Goal: Find specific page/section: Find specific page/section

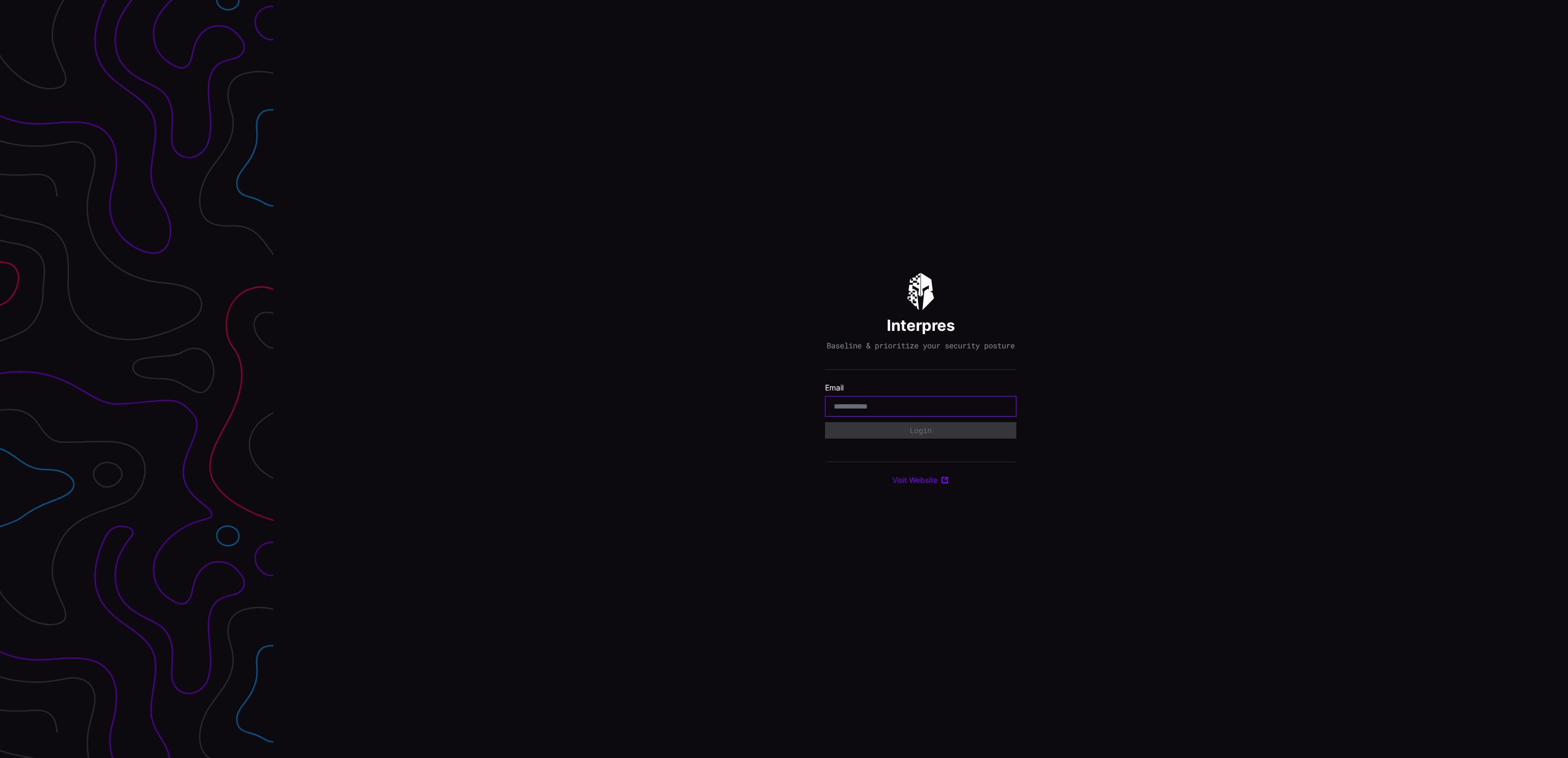
click at [880, 408] on input "email" at bounding box center [921, 406] width 174 height 10
type input "**********"
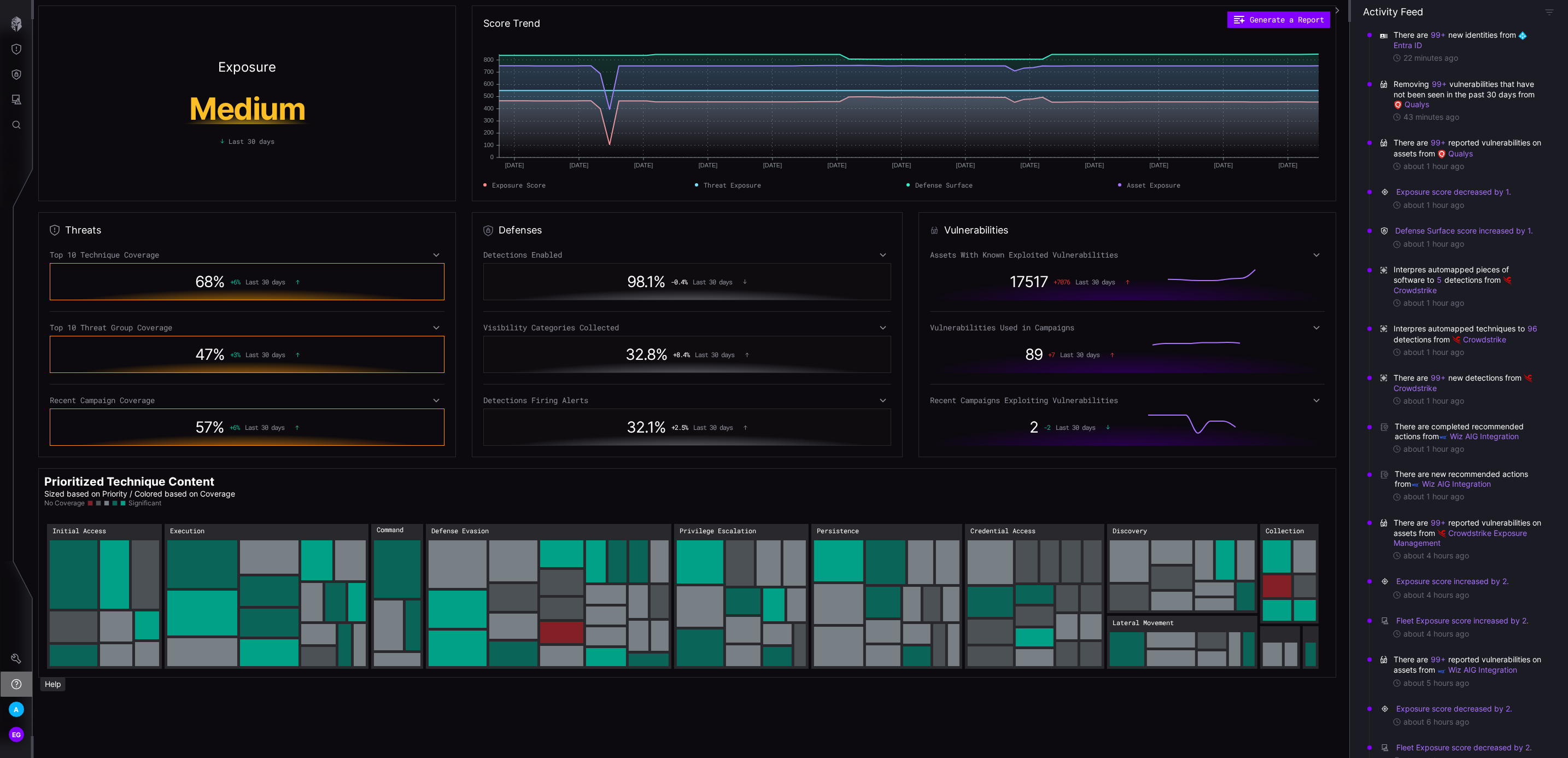
click at [20, 505] on icon "Help" at bounding box center [16, 683] width 11 height 11
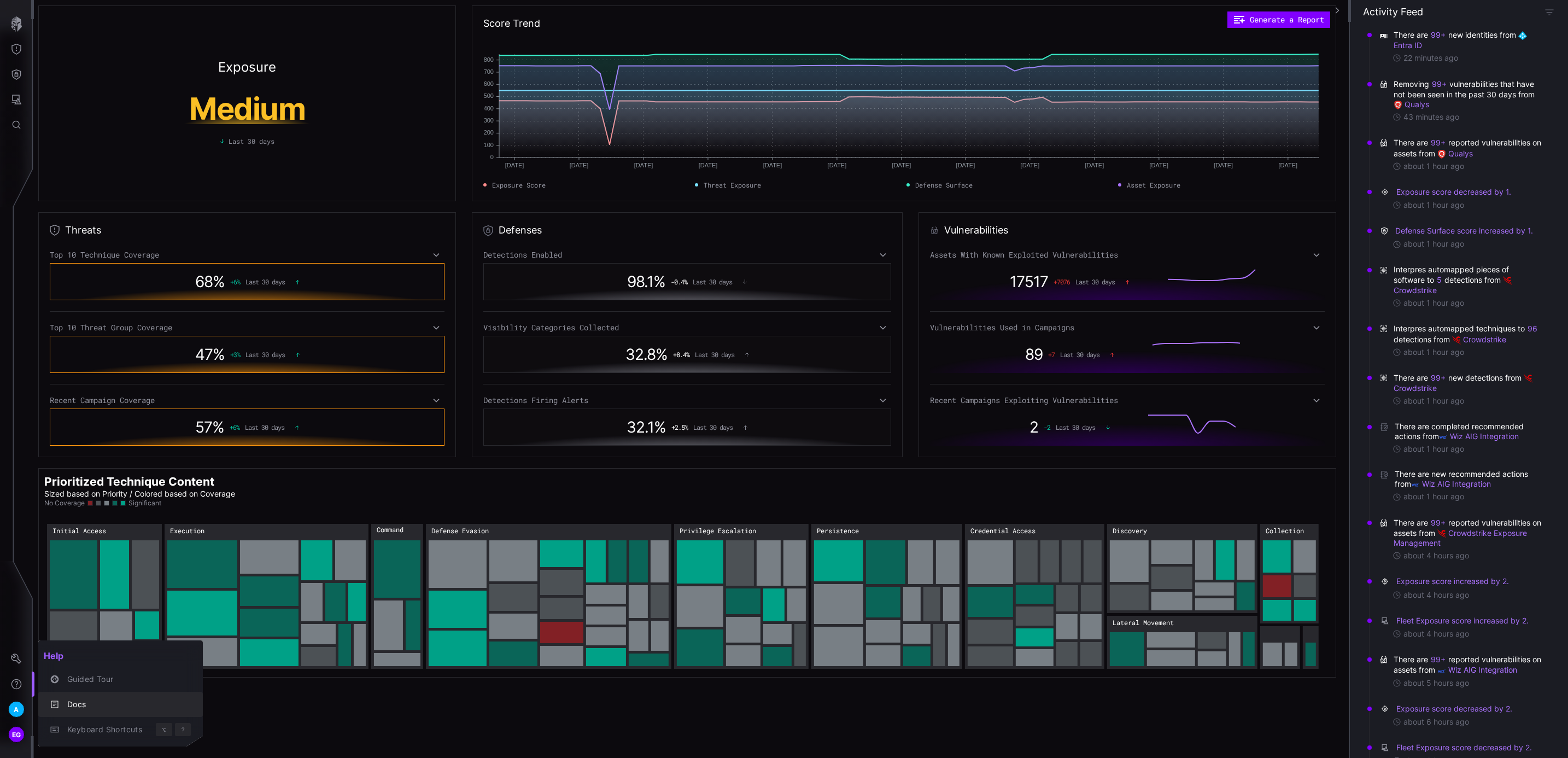
click at [121, 505] on div "Docs" at bounding box center [126, 705] width 129 height 14
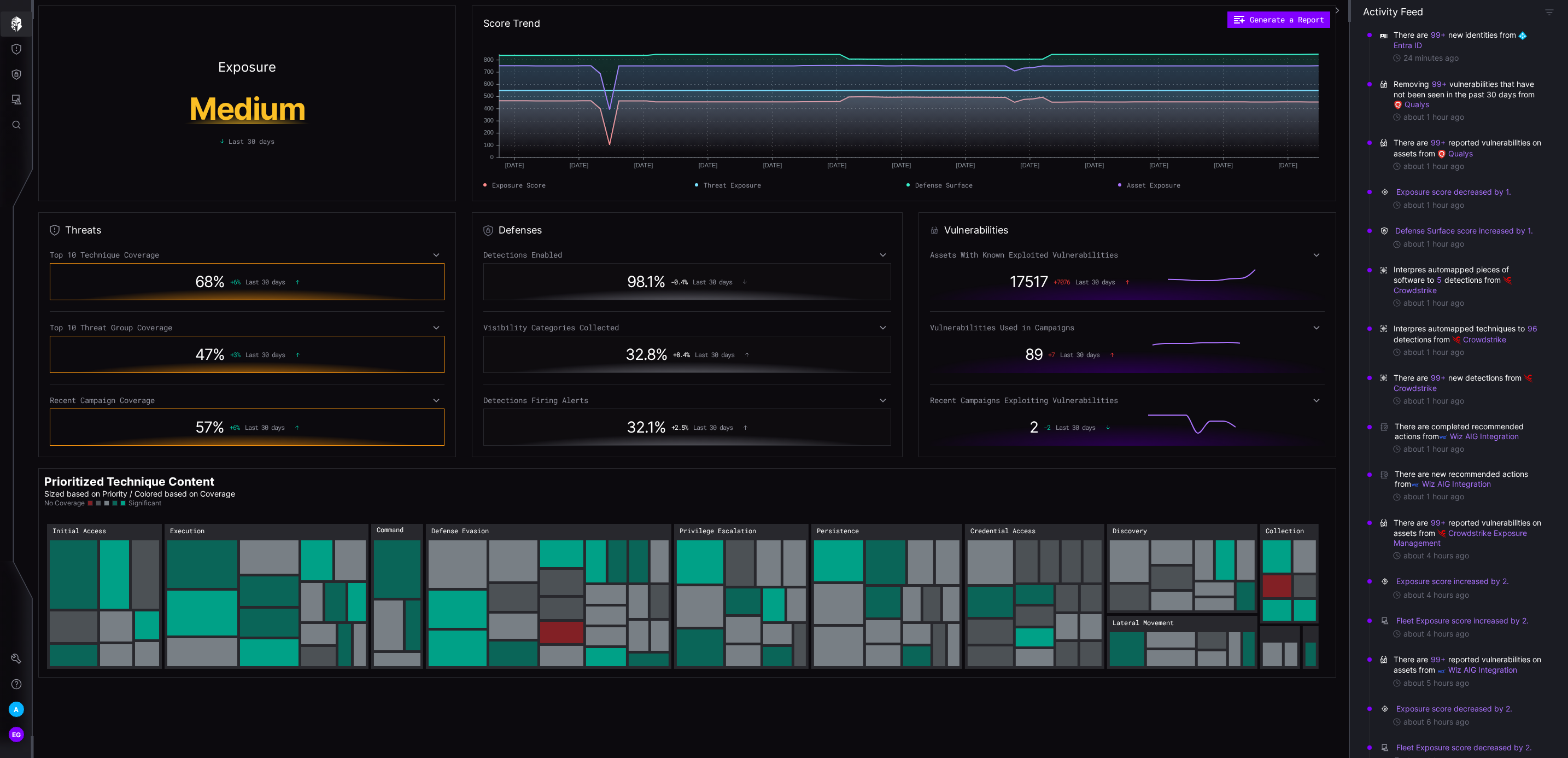
click at [14, 14] on button "button" at bounding box center [17, 24] width 32 height 25
drag, startPoint x: 14, startPoint y: 14, endPoint x: 422, endPoint y: 48, distance: 409.4
click at [422, 48] on div "Exposure Medium Last 30 days" at bounding box center [247, 103] width 418 height 196
